Goal: Information Seeking & Learning: Find specific page/section

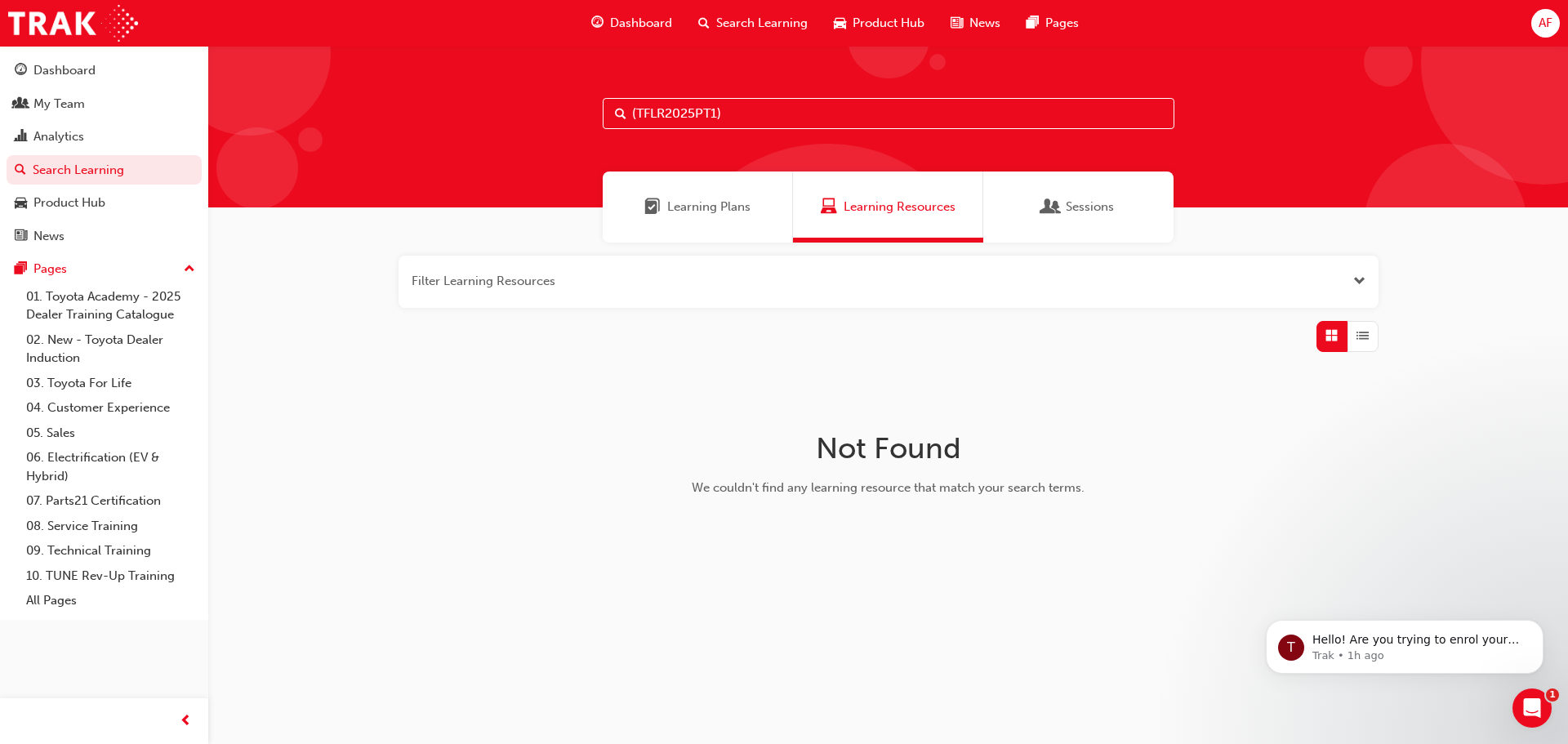
click at [544, 376] on div "Filter Learning Resources Not Found We couldn't find any learning resource that…" at bounding box center [888, 408] width 1359 height 333
click at [687, 216] on span "Learning Plans" at bounding box center [709, 207] width 83 height 19
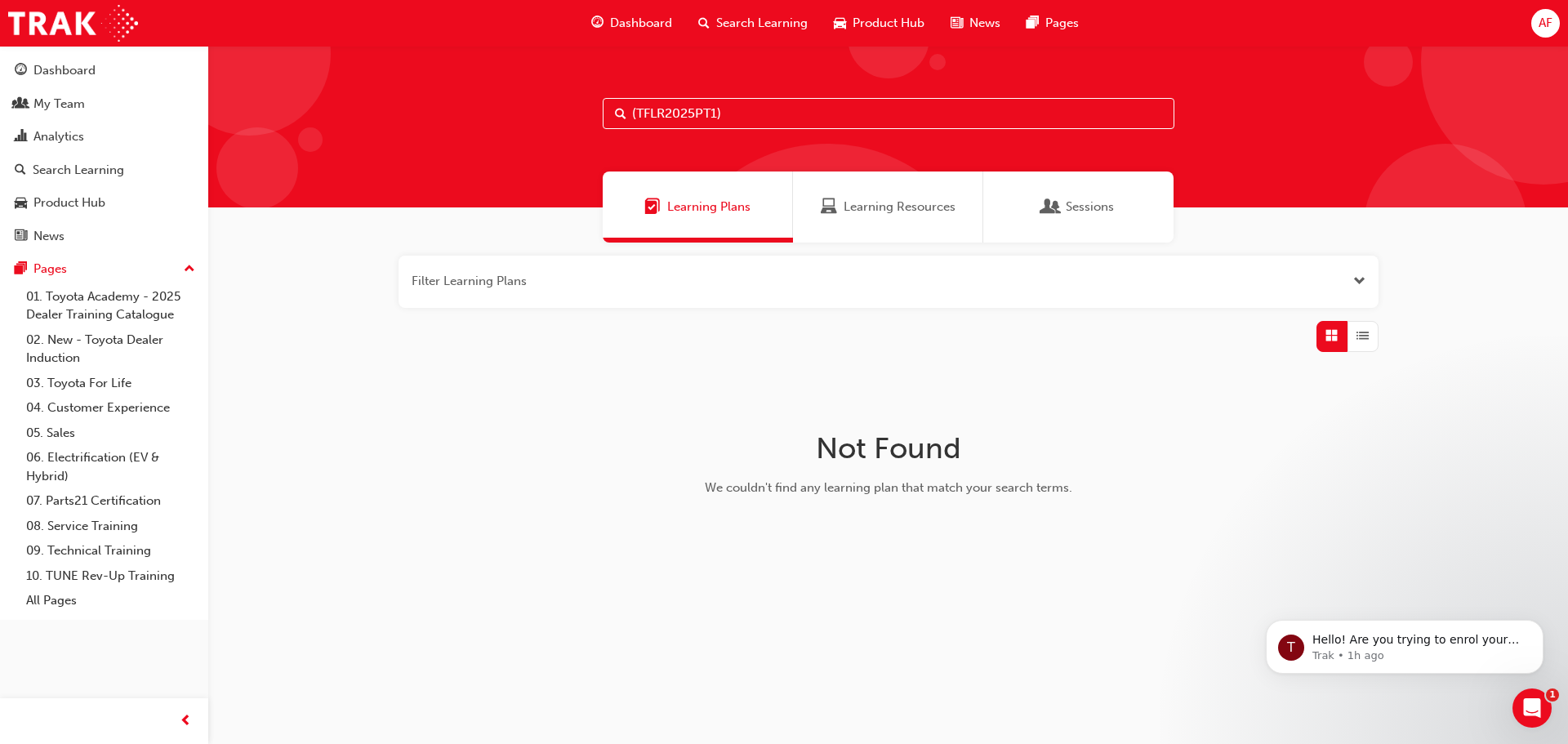
click at [1102, 195] on div "Sessions" at bounding box center [1077, 207] width 190 height 71
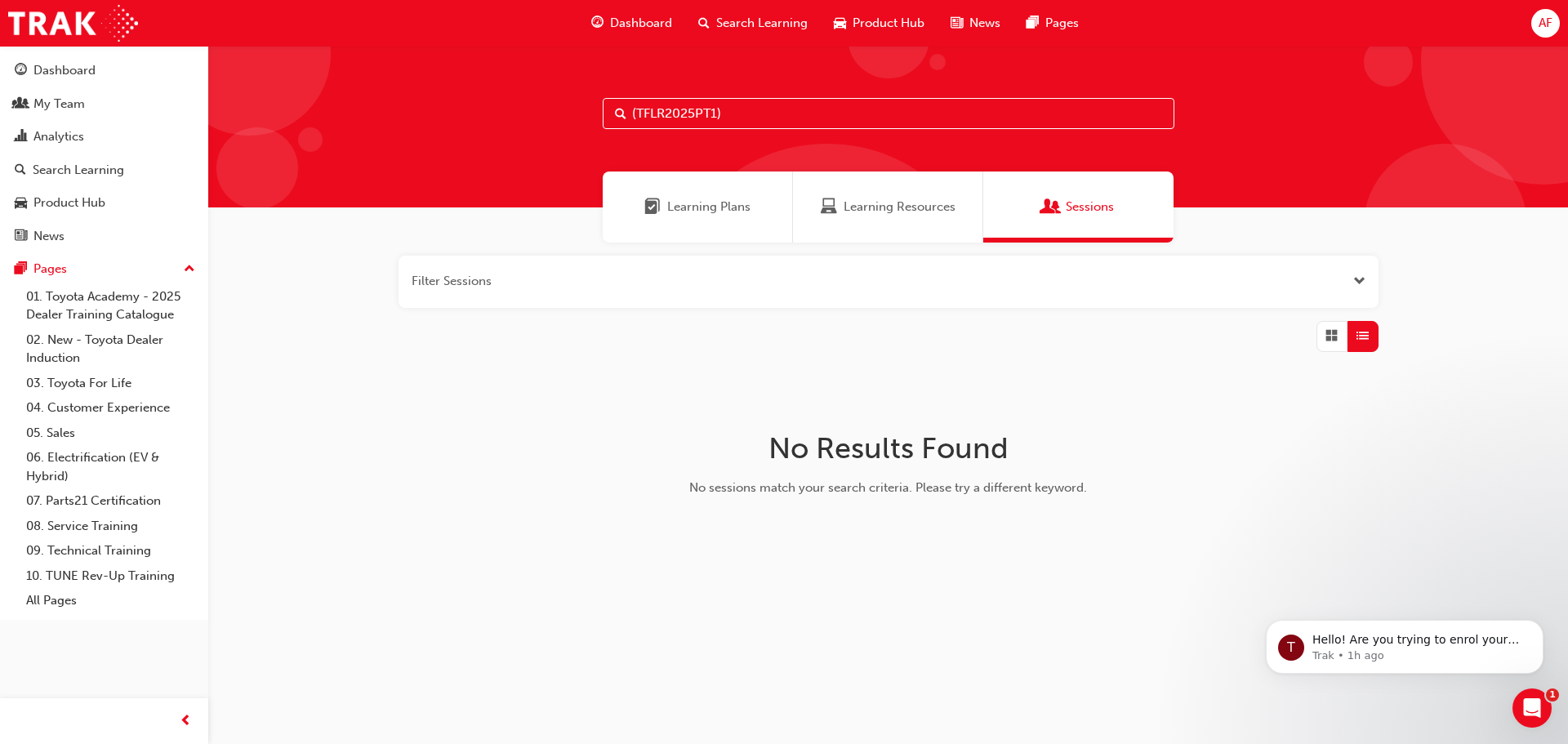
drag, startPoint x: 1566, startPoint y: 0, endPoint x: 1307, endPoint y: 414, distance: 488.3
click at [1307, 414] on div "Filter Sessions No Results Found No sessions match your search criteria. Please…" at bounding box center [888, 408] width 1359 height 333
